Goal: Task Accomplishment & Management: Manage account settings

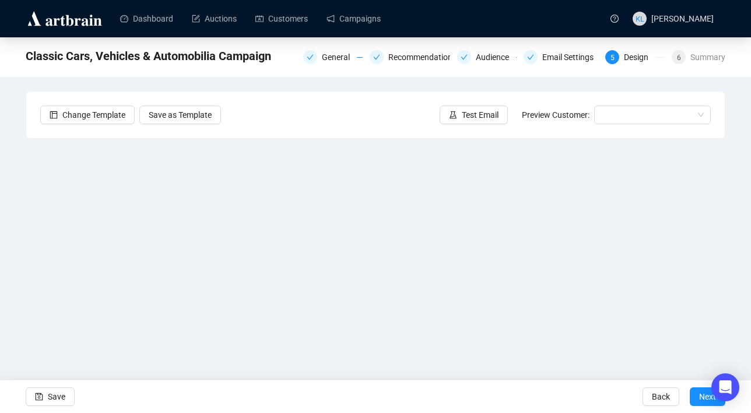
scroll to position [21, 0]
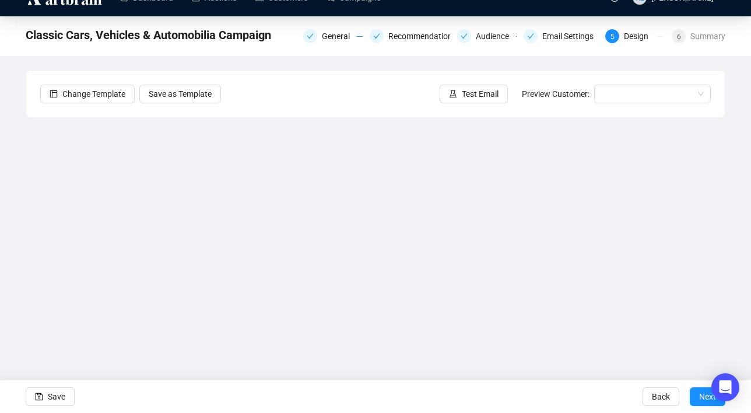
click at [452, 93] on icon "experiment" at bounding box center [453, 94] width 8 height 8
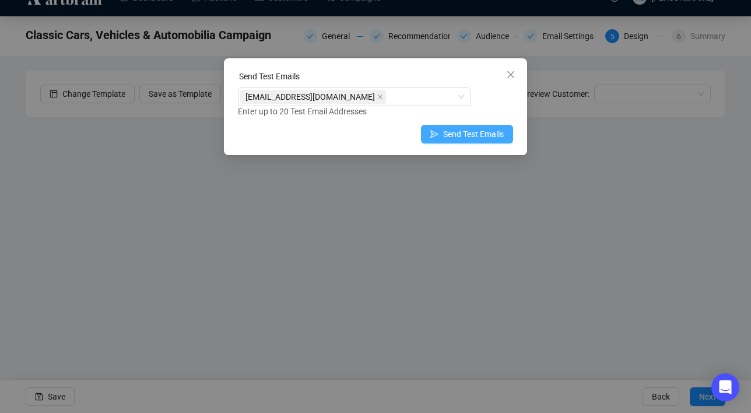
click at [447, 134] on span "Send Test Emails" at bounding box center [473, 134] width 61 height 13
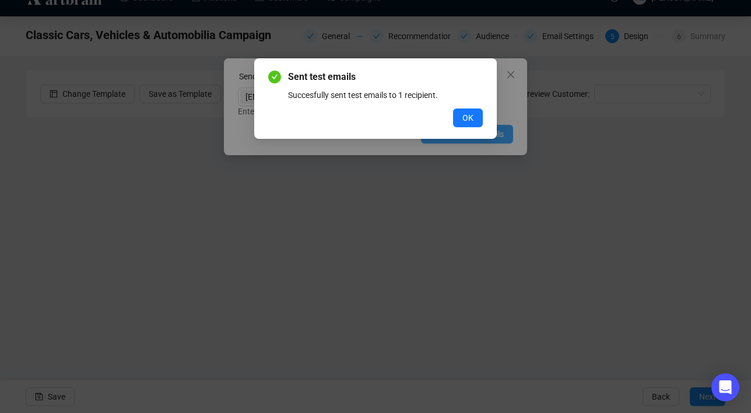
click at [447, 134] on div "Sent test emails Succesfully sent test emails to 1 recipient. OK" at bounding box center [375, 206] width 751 height 413
click at [463, 121] on span "OK" at bounding box center [468, 117] width 11 height 13
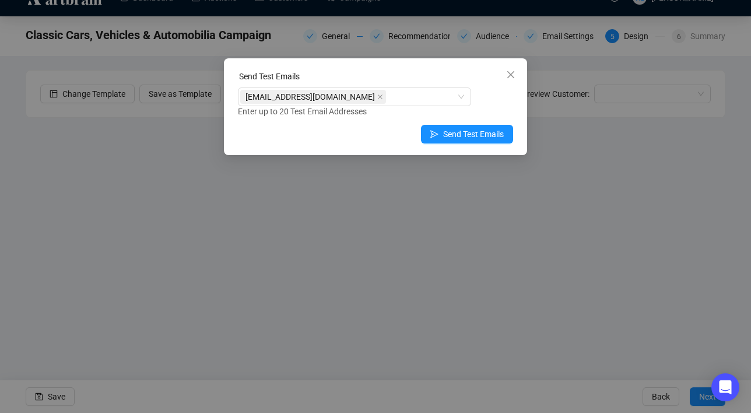
drag, startPoint x: 508, startPoint y: 74, endPoint x: 580, endPoint y: 62, distance: 73.2
click at [508, 74] on icon "close" at bounding box center [510, 74] width 9 height 9
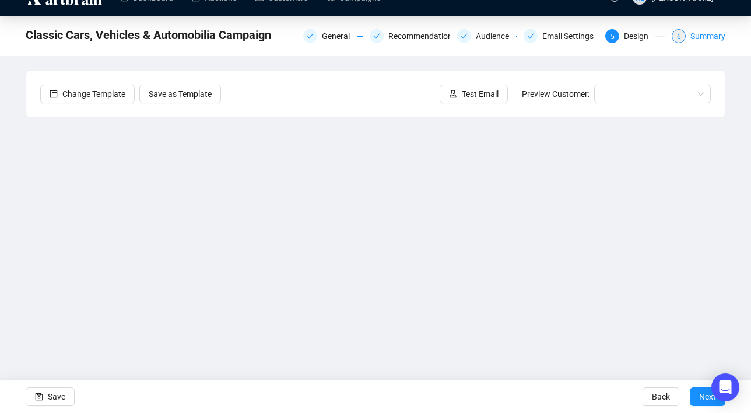
click at [716, 36] on div "Summary" at bounding box center [708, 36] width 35 height 14
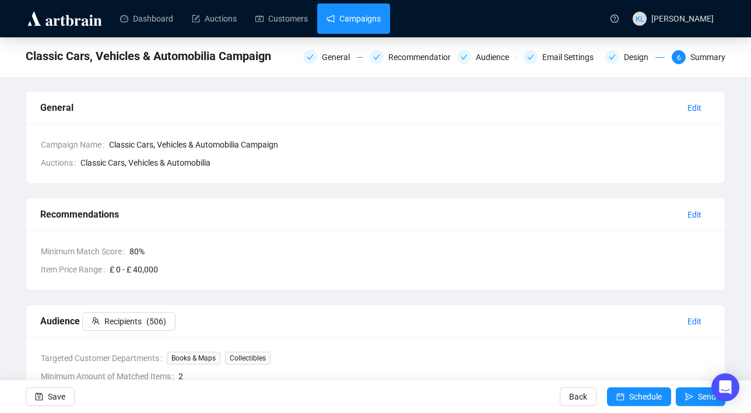
click at [366, 16] on link "Campaigns" at bounding box center [354, 19] width 54 height 30
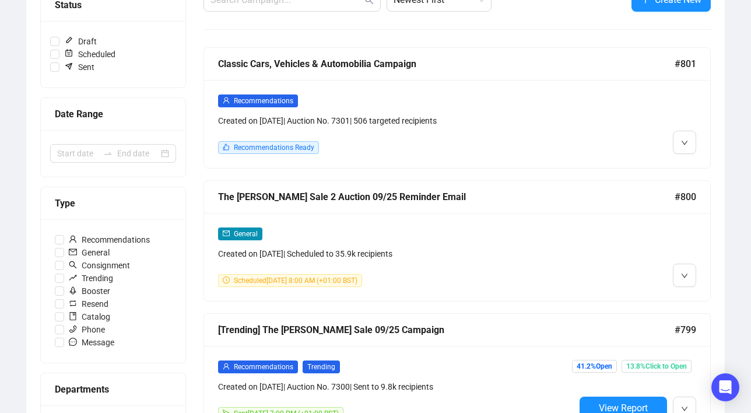
scroll to position [182, 0]
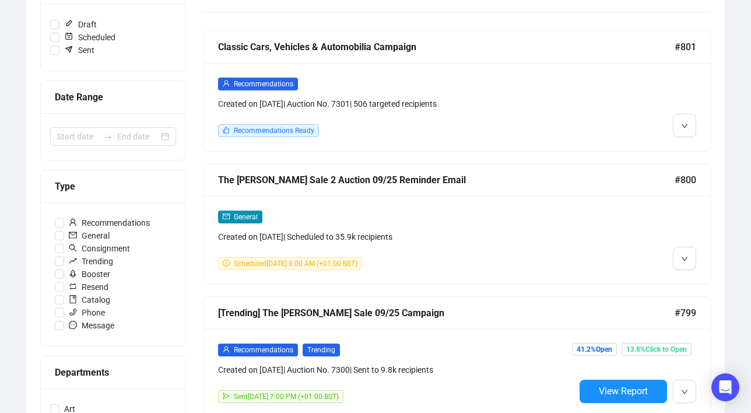
click at [684, 126] on icon "down" at bounding box center [685, 126] width 6 height 4
click at [683, 129] on icon "down" at bounding box center [684, 126] width 7 height 7
click at [682, 130] on span "button" at bounding box center [684, 125] width 7 height 15
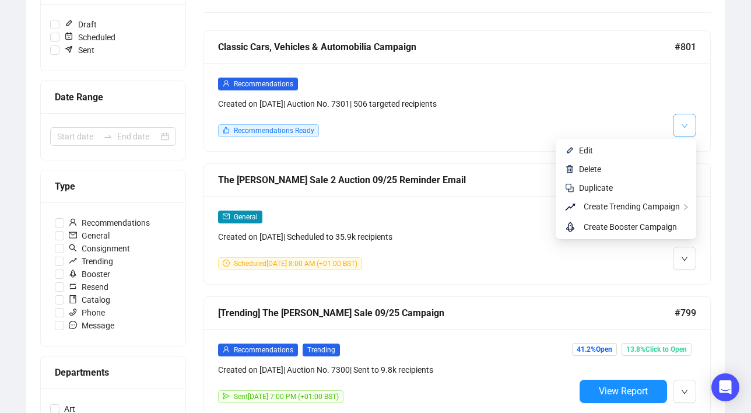
click at [681, 130] on span "button" at bounding box center [684, 125] width 7 height 15
click at [635, 202] on span "Create Trending Campaign" at bounding box center [632, 206] width 96 height 9
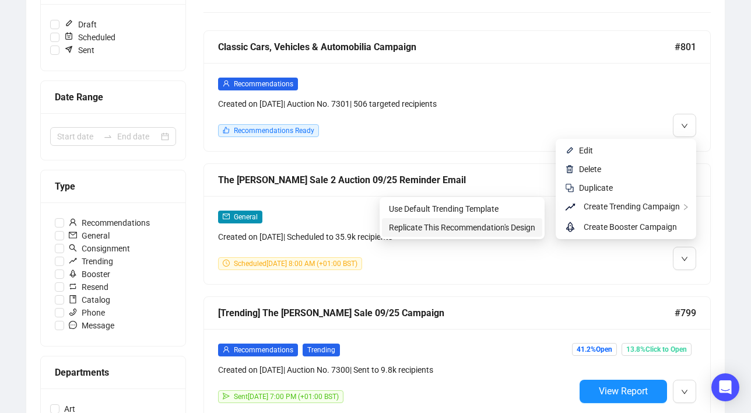
click at [526, 224] on span "Replicate This Recommendation's Design" at bounding box center [462, 227] width 146 height 9
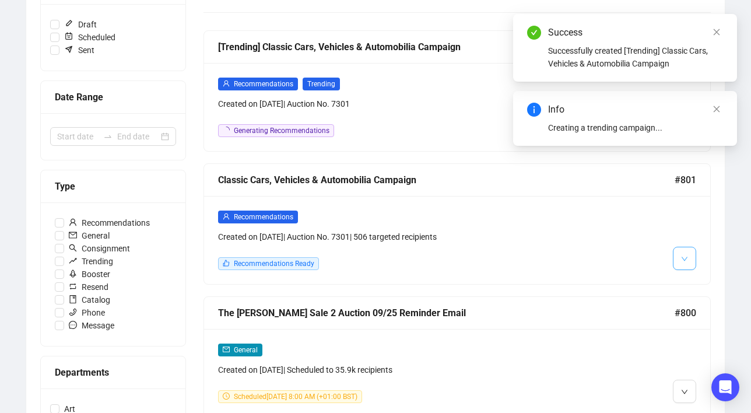
click at [682, 258] on icon "down" at bounding box center [684, 259] width 7 height 7
click at [656, 278] on div "Recommendations Created on [DATE] | Auction No. 7301 | 506 targeted recipients …" at bounding box center [457, 240] width 506 height 88
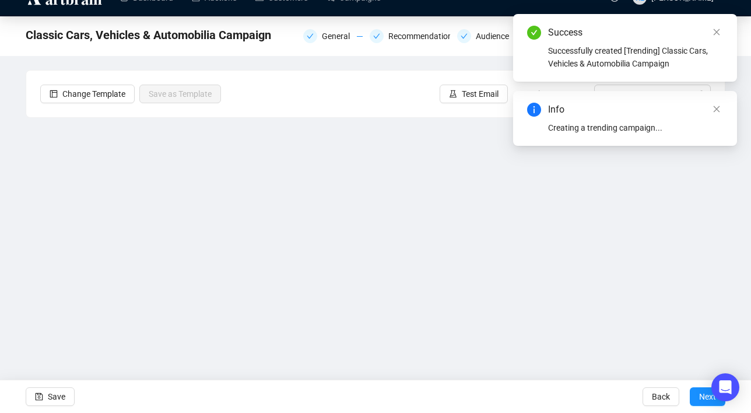
scroll to position [21, 0]
click at [719, 36] on icon "close" at bounding box center [717, 32] width 8 height 8
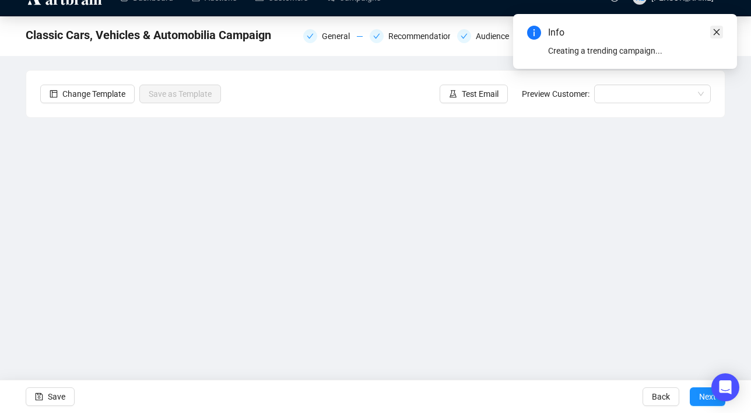
click at [718, 34] on icon "close" at bounding box center [717, 32] width 8 height 8
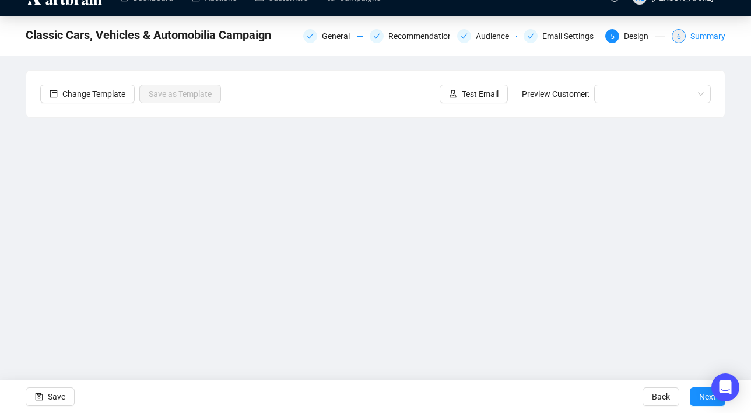
click at [687, 33] on div "6 Summary" at bounding box center [699, 36] width 54 height 14
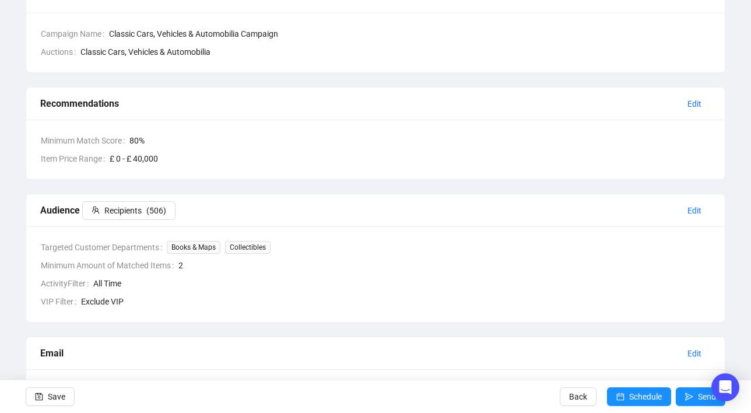
scroll to position [121, 0]
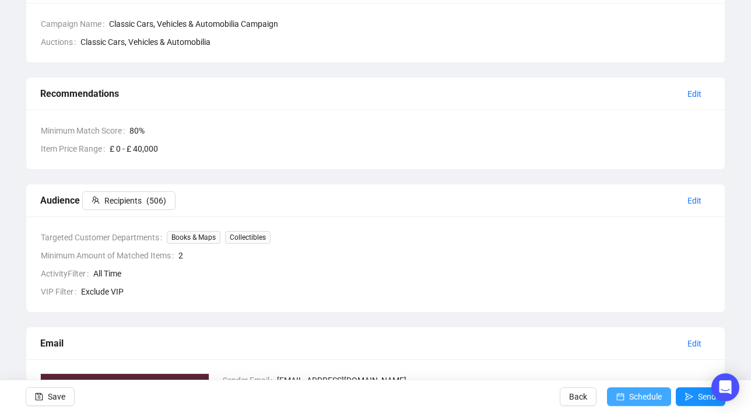
click at [632, 393] on span "Schedule" at bounding box center [645, 396] width 33 height 33
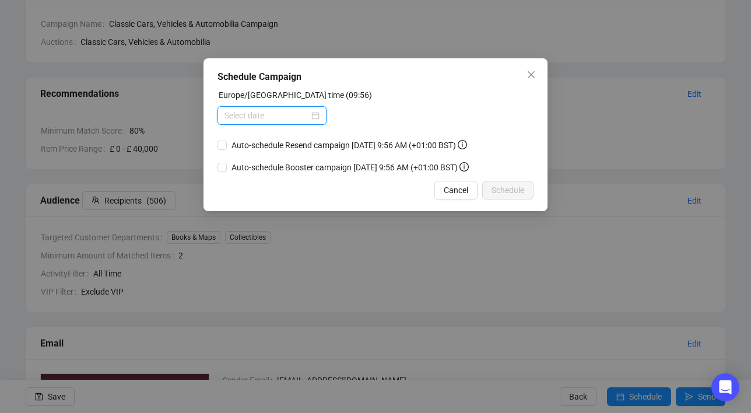
click at [261, 114] on input at bounding box center [267, 115] width 85 height 13
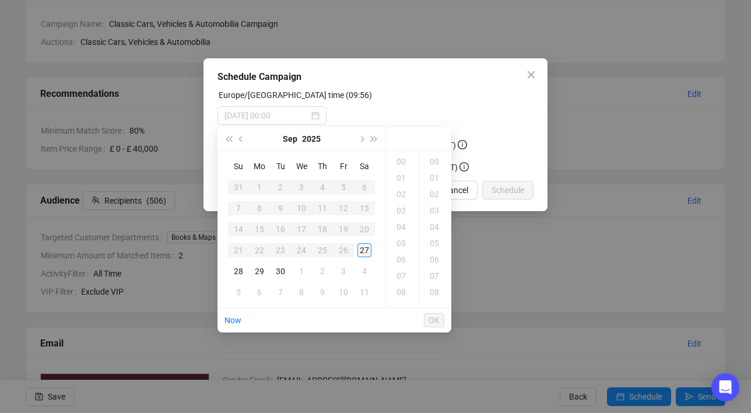
click at [364, 246] on div "27" at bounding box center [365, 250] width 14 height 14
click at [402, 280] on div "20" at bounding box center [403, 278] width 28 height 16
click at [403, 181] on div "19" at bounding box center [403, 181] width 28 height 16
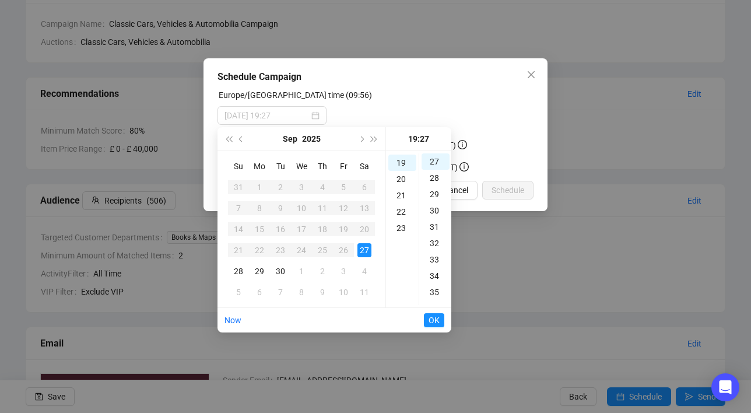
scroll to position [310, 0]
click at [435, 193] on div "15" at bounding box center [436, 199] width 28 height 16
click at [438, 319] on span "OK" at bounding box center [434, 320] width 11 height 22
type input "[DATE] 19:15"
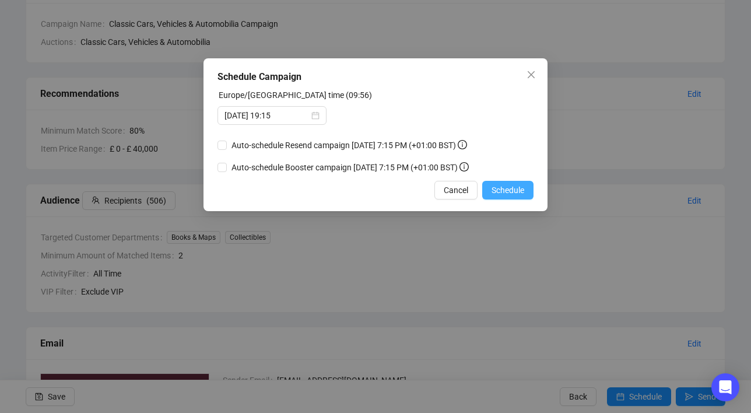
click at [505, 197] on span "Schedule" at bounding box center [508, 190] width 33 height 13
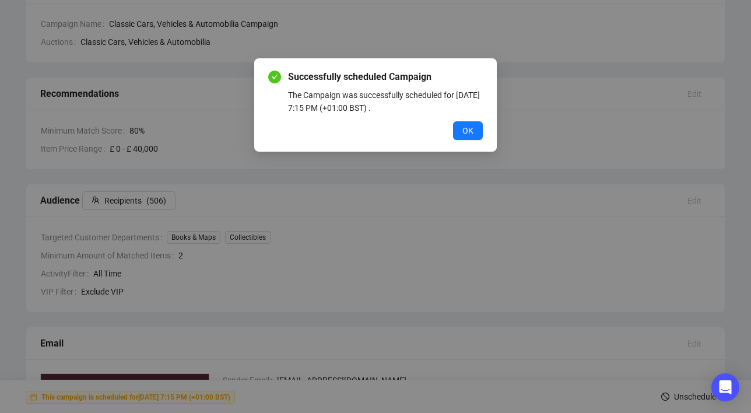
drag, startPoint x: 464, startPoint y: 129, endPoint x: 444, endPoint y: 125, distance: 20.1
click at [464, 129] on span "OK" at bounding box center [468, 130] width 11 height 13
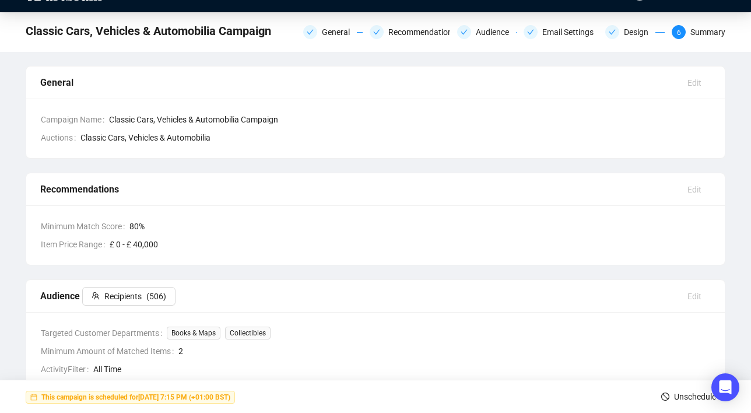
scroll to position [0, 0]
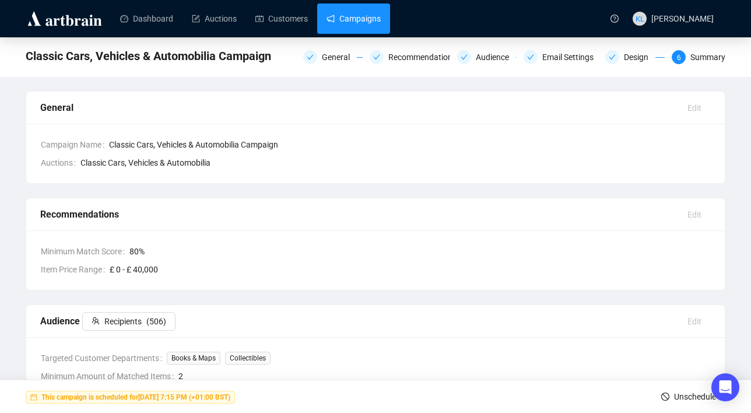
click at [355, 18] on link "Campaigns" at bounding box center [354, 19] width 54 height 30
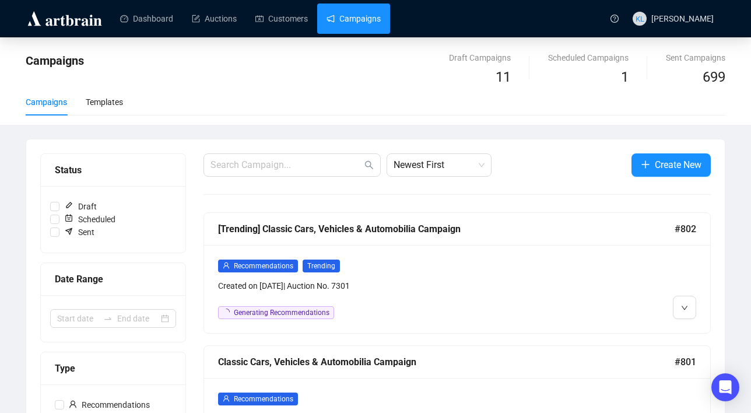
scroll to position [118, 0]
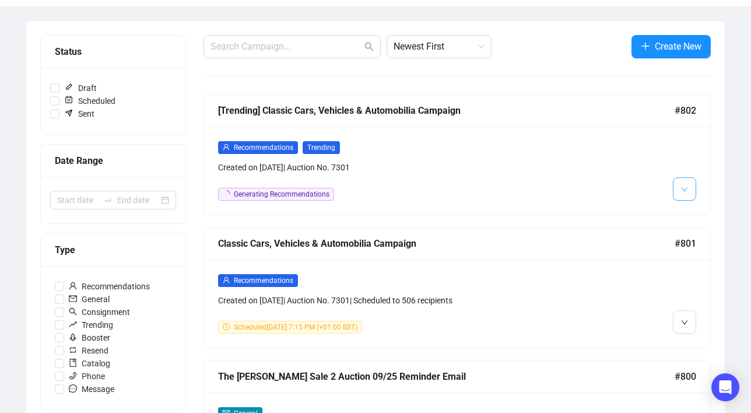
click at [687, 184] on span "button" at bounding box center [684, 188] width 7 height 15
click at [685, 215] on img at bounding box center [687, 213] width 9 height 9
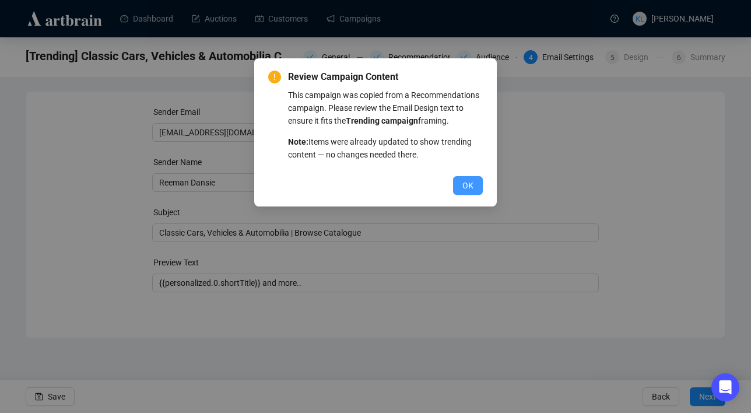
click at [474, 195] on button "OK" at bounding box center [468, 185] width 30 height 19
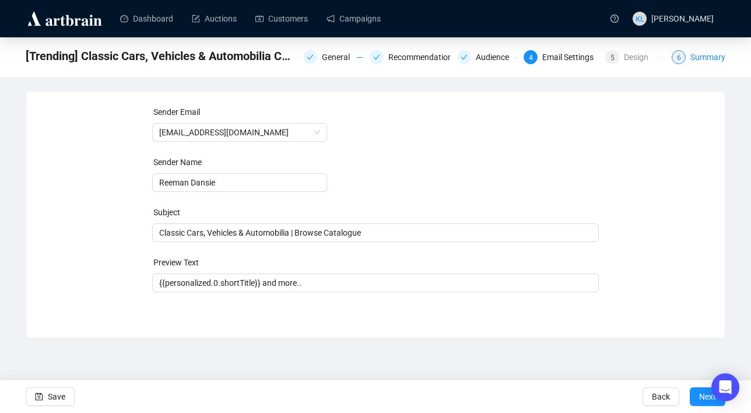
click at [684, 61] on div "6 Summary" at bounding box center [699, 57] width 54 height 14
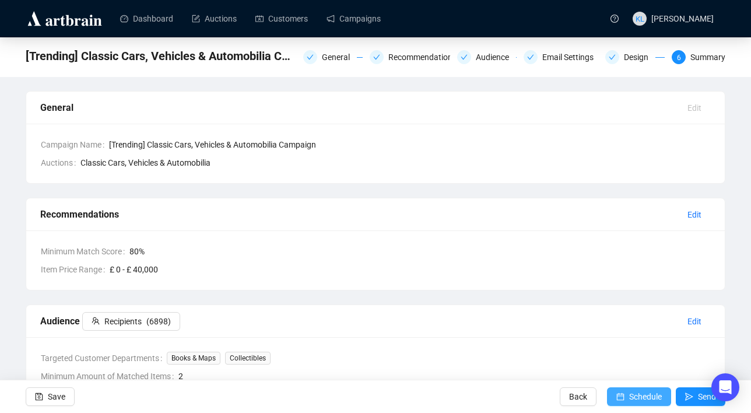
click at [639, 399] on span "Schedule" at bounding box center [645, 396] width 33 height 33
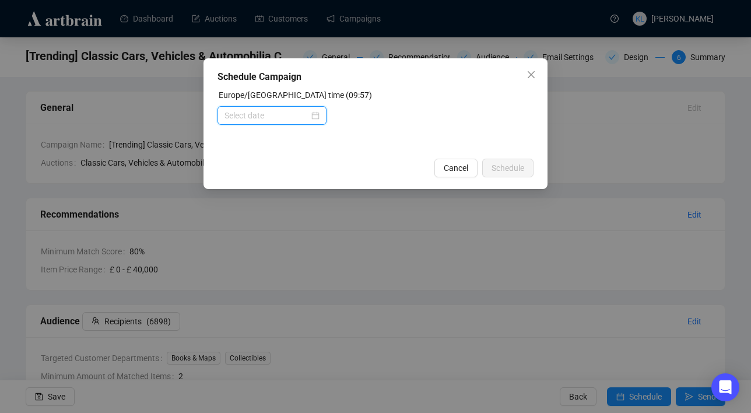
click at [264, 114] on input at bounding box center [267, 115] width 85 height 13
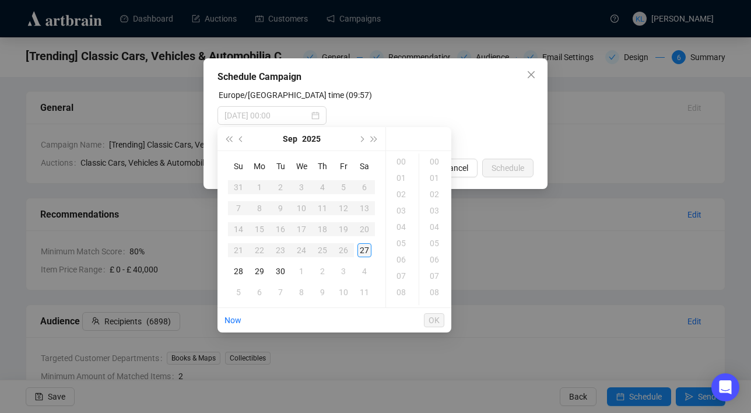
click at [364, 250] on div "27" at bounding box center [365, 250] width 14 height 14
click at [401, 237] on div "19" at bounding box center [403, 237] width 28 height 16
click at [436, 191] on div "15" at bounding box center [436, 195] width 28 height 16
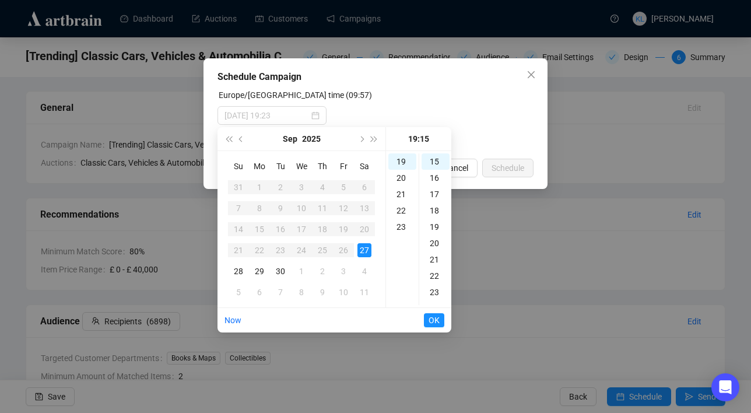
type input "[DATE] 19:15"
click at [430, 322] on span "OK" at bounding box center [434, 320] width 11 height 22
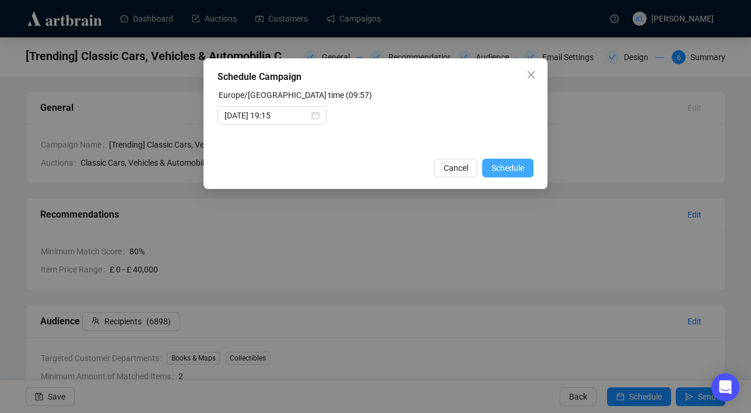
click at [507, 169] on span "Schedule" at bounding box center [508, 168] width 33 height 13
